Goal: Communication & Community: Connect with others

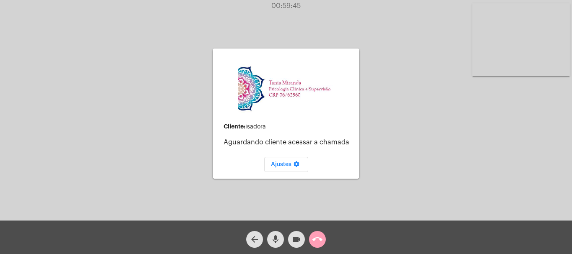
click at [314, 235] on mat-icon "call_end" at bounding box center [317, 239] width 10 height 10
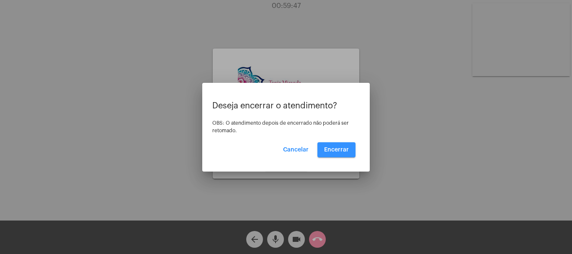
click at [337, 145] on button "Encerrar" at bounding box center [336, 149] width 38 height 15
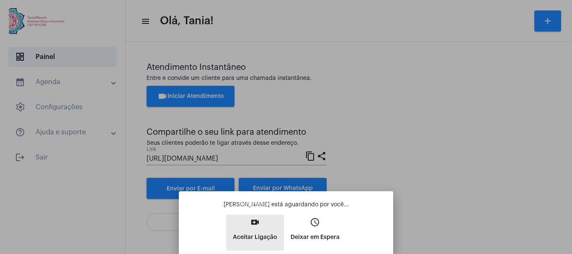
click at [258, 224] on mat-icon "video_call" at bounding box center [255, 222] width 10 height 10
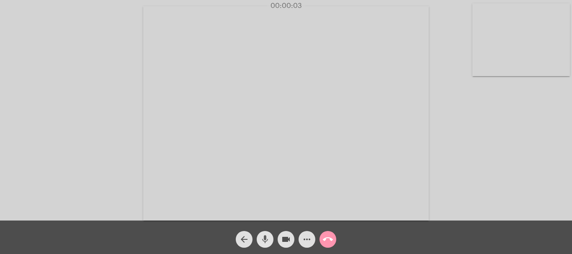
click at [265, 241] on mat-icon "mic" at bounding box center [265, 239] width 10 height 10
click at [287, 239] on mat-icon "videocam" at bounding box center [286, 239] width 10 height 10
click at [287, 239] on mat-icon "videocam_off" at bounding box center [286, 239] width 10 height 10
click at [267, 237] on mat-icon "mic_off" at bounding box center [265, 239] width 10 height 10
click at [358, 183] on video at bounding box center [285, 113] width 285 height 214
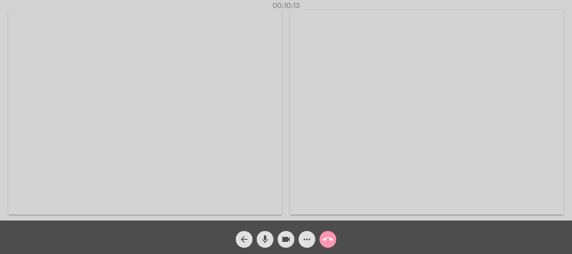
click at [233, 151] on video at bounding box center [144, 112] width 273 height 205
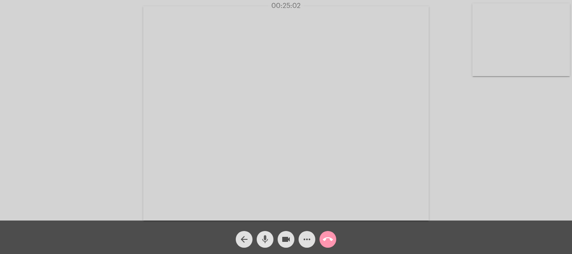
click at [265, 246] on span "mic" at bounding box center [265, 239] width 10 height 17
click at [264, 236] on mat-icon "mic_off" at bounding box center [265, 239] width 10 height 10
click at [264, 240] on mat-icon "mic" at bounding box center [265, 239] width 10 height 10
click at [264, 240] on mat-icon "mic_off" at bounding box center [265, 239] width 10 height 10
click at [328, 240] on mat-icon "call_end" at bounding box center [328, 239] width 10 height 10
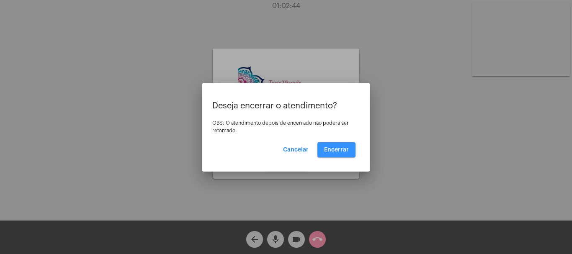
click at [332, 146] on button "Encerrar" at bounding box center [336, 149] width 38 height 15
